Goal: Check status: Check status

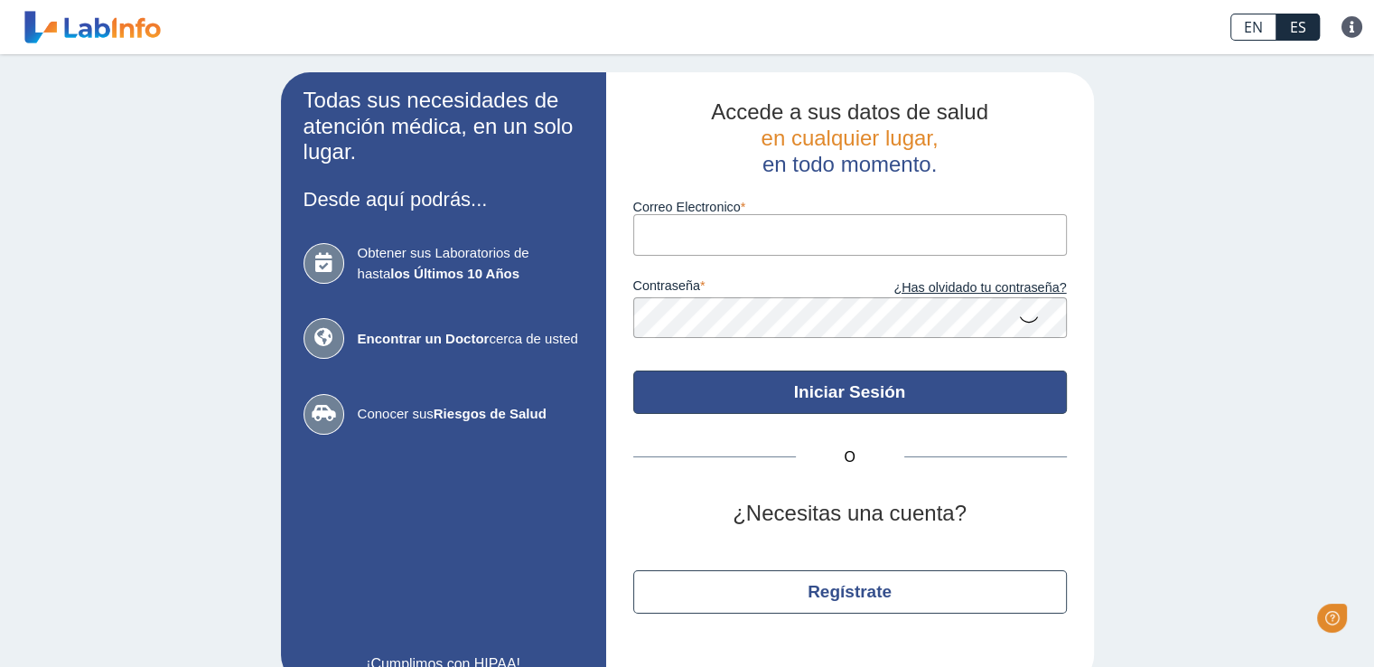
type input "[EMAIL_ADDRESS][PERSON_NAME][PERSON_NAME][DOMAIN_NAME]"
click at [815, 395] on button "Iniciar Sesión" at bounding box center [850, 391] width 434 height 43
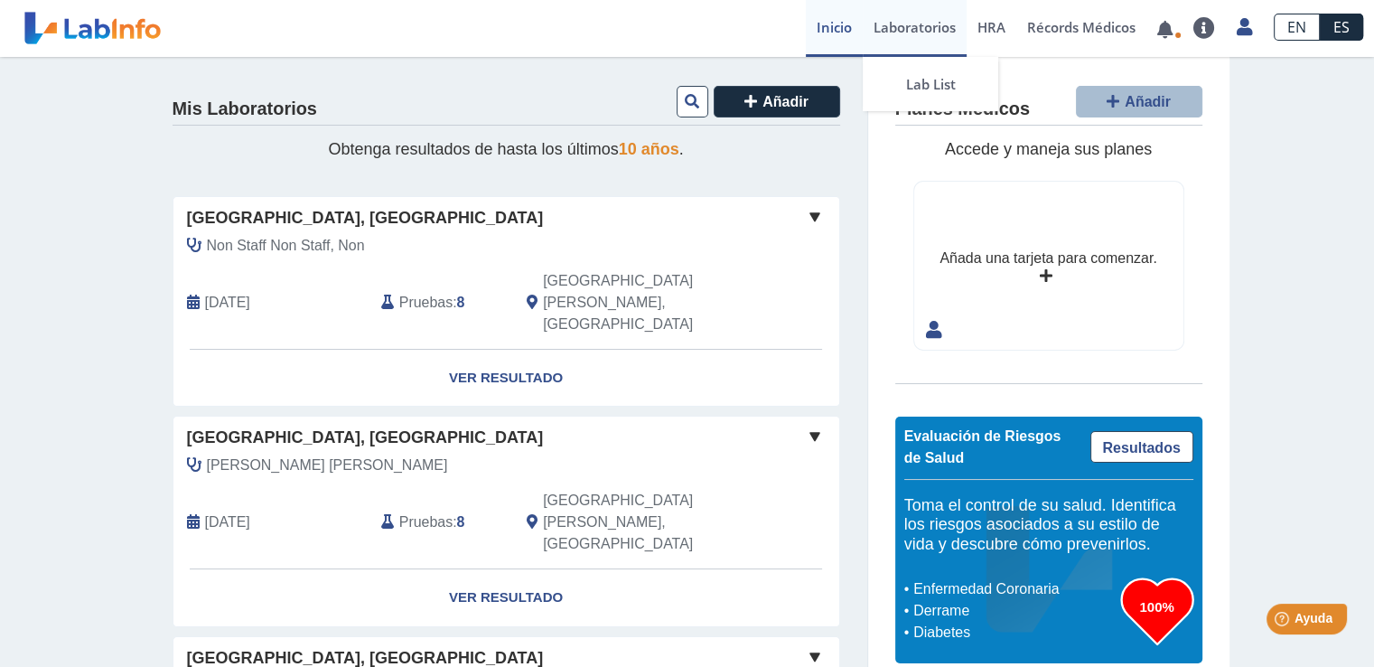
click at [896, 27] on link "Laboratorios" at bounding box center [915, 28] width 104 height 57
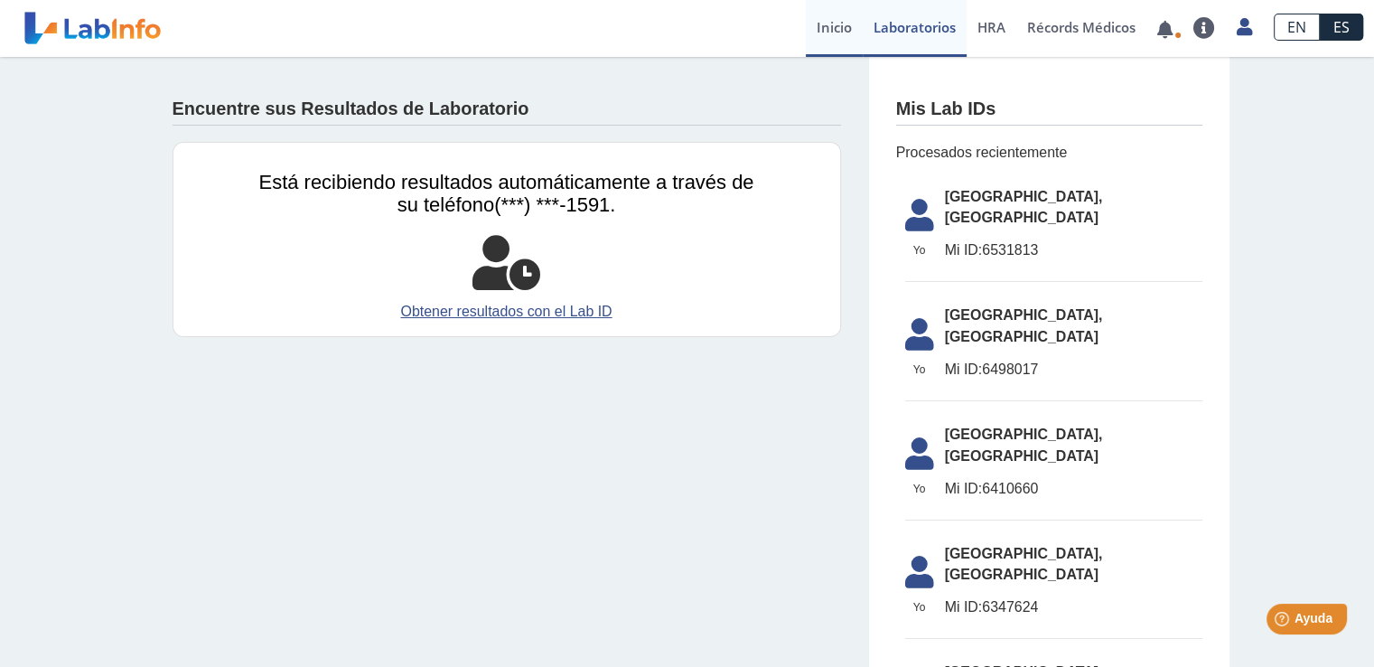
click at [835, 29] on link "Inicio" at bounding box center [834, 28] width 57 height 57
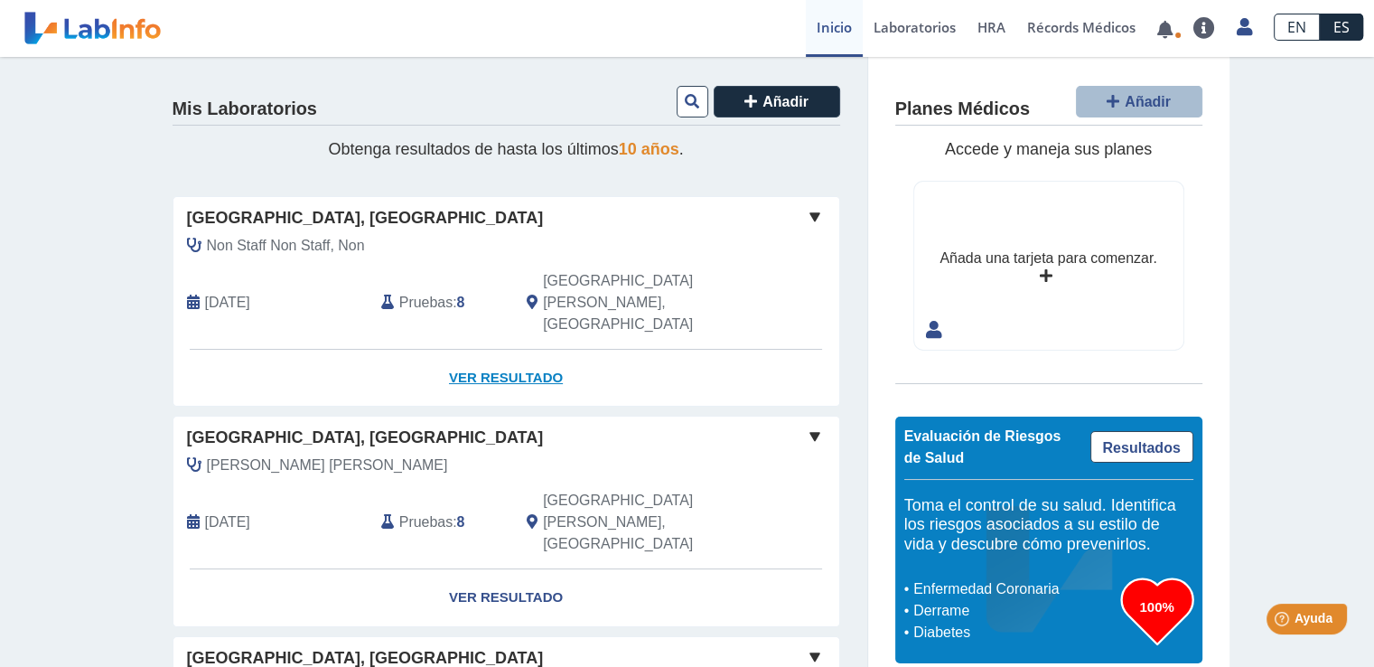
click at [484, 350] on link "Ver Resultado" at bounding box center [506, 378] width 666 height 57
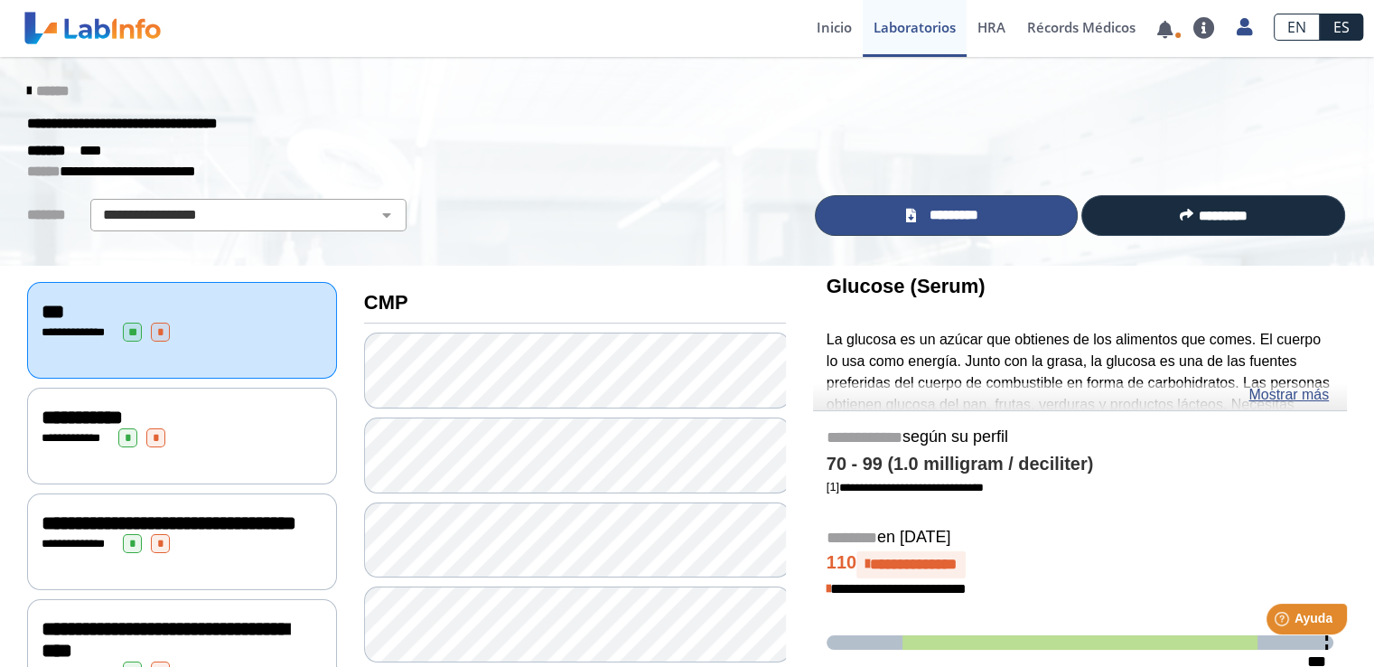
click at [955, 214] on span "*********" at bounding box center [954, 215] width 66 height 21
